Goal: Information Seeking & Learning: Learn about a topic

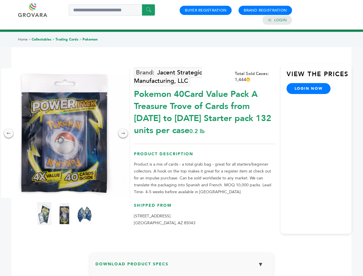
click at [64, 133] on img at bounding box center [64, 132] width 129 height 129
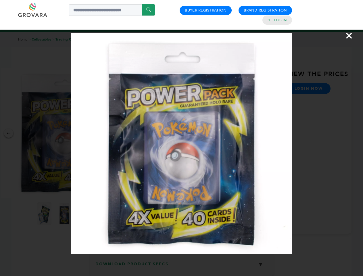
click at [9, 133] on div "×" at bounding box center [181, 138] width 363 height 276
click at [123, 133] on div "→" at bounding box center [122, 132] width 9 height 9
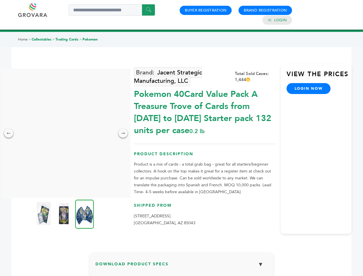
click at [44, 214] on img at bounding box center [43, 213] width 14 height 23
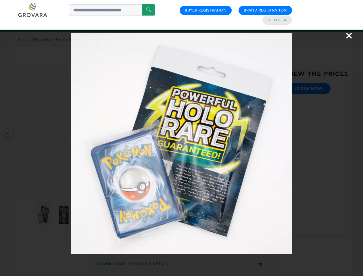
click at [64, 214] on div "×" at bounding box center [181, 138] width 363 height 276
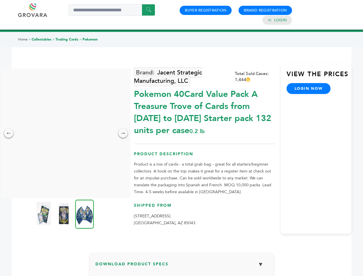
click at [84, 214] on img at bounding box center [84, 213] width 19 height 29
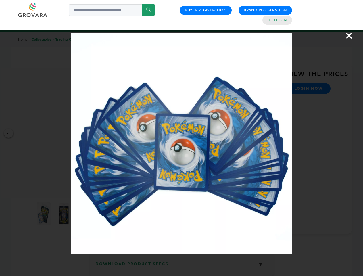
click at [182, 266] on div "×" at bounding box center [181, 138] width 363 height 276
